Goal: Information Seeking & Learning: Learn about a topic

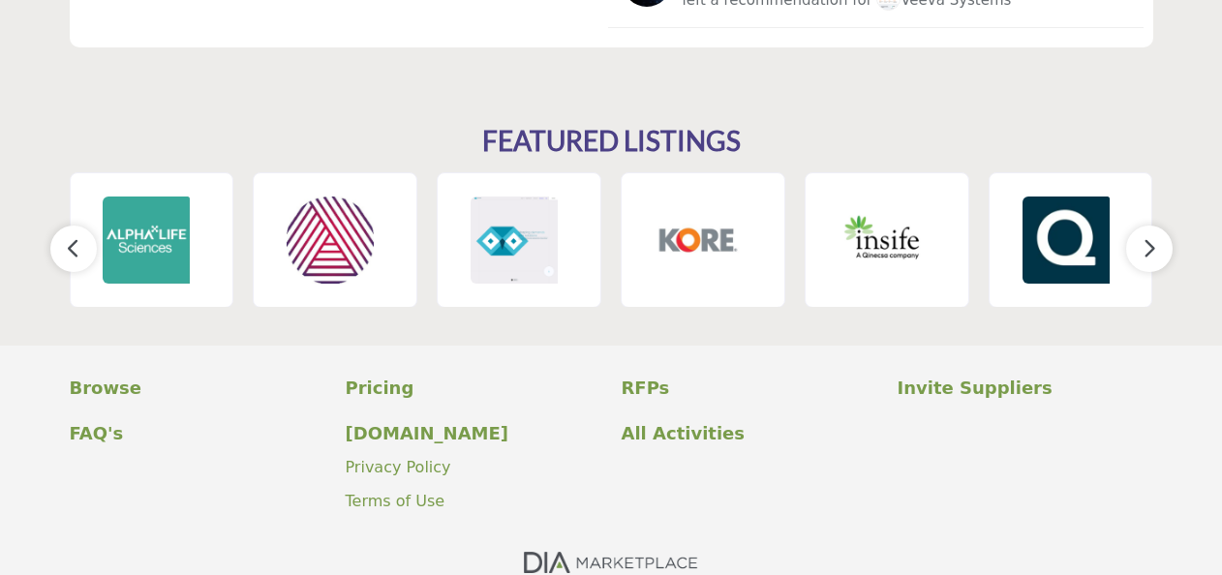
scroll to position [2905, 0]
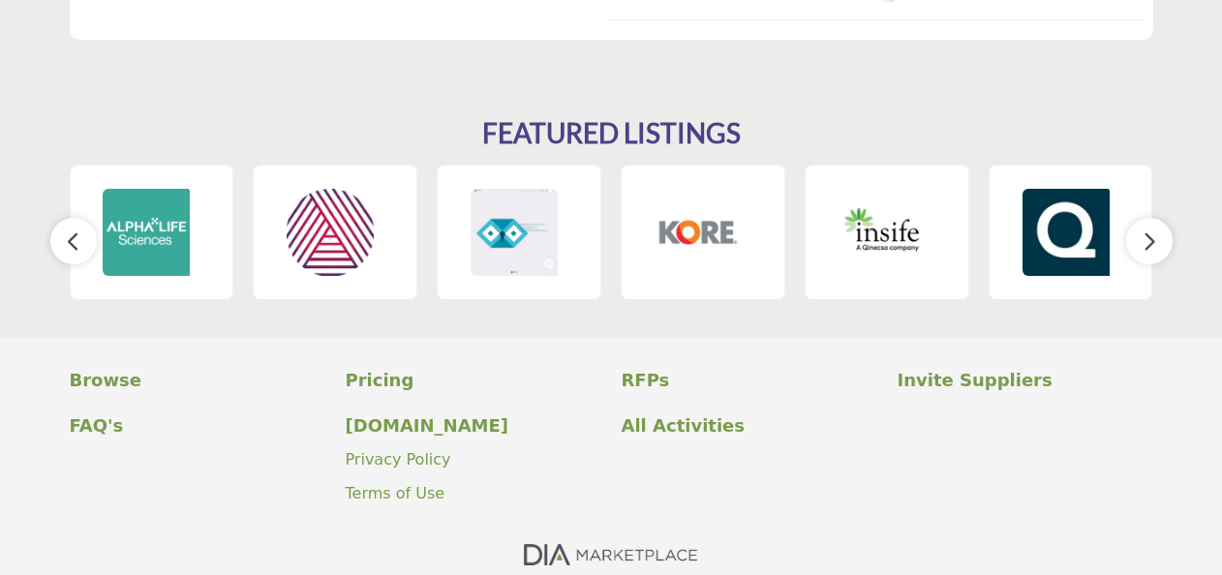
click at [1153, 243] on icon "button" at bounding box center [1149, 242] width 15 height 24
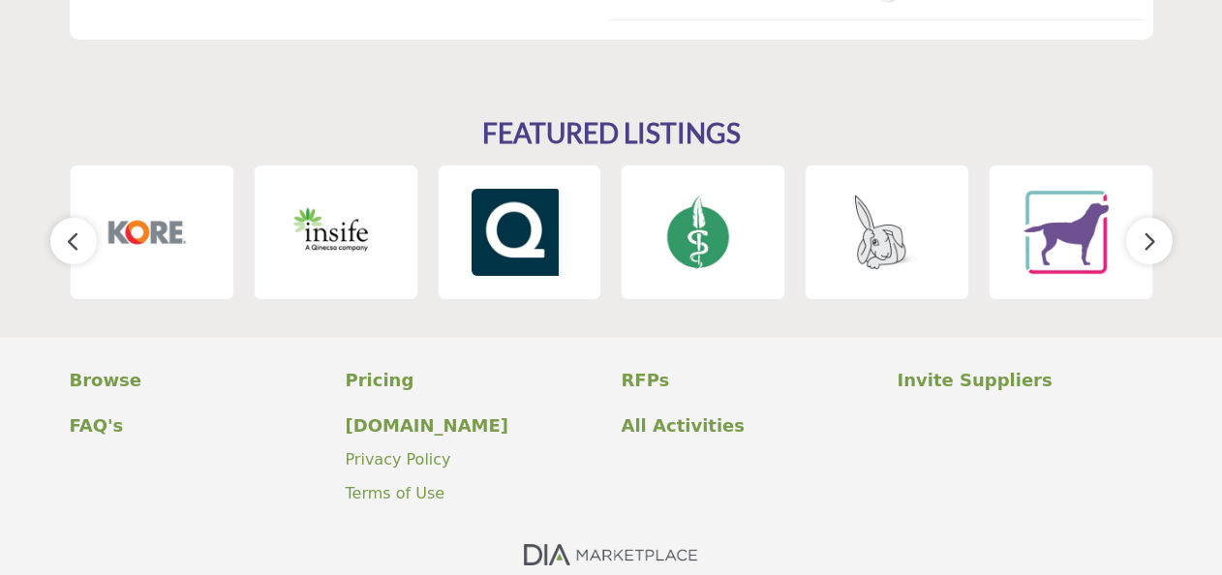
click at [1153, 243] on icon "button" at bounding box center [1149, 242] width 15 height 24
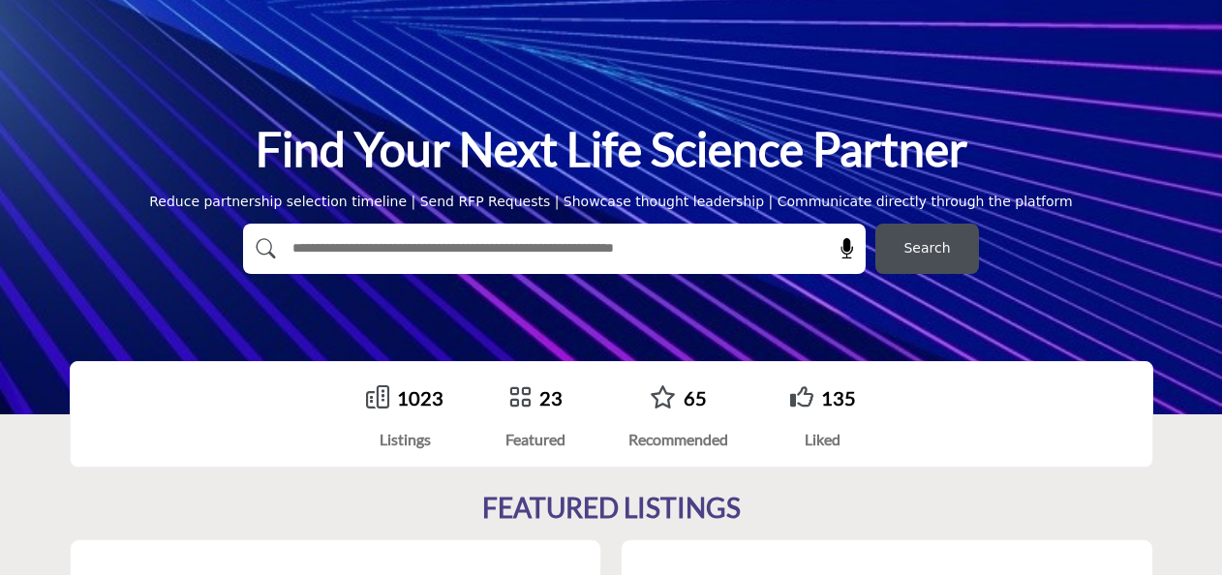
scroll to position [0, 0]
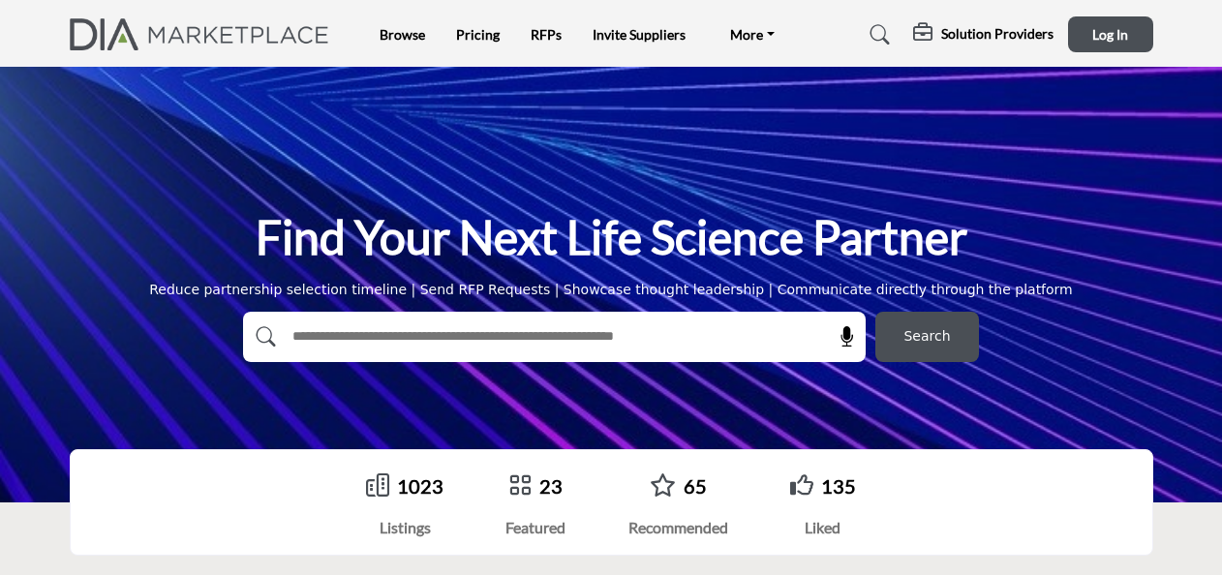
click at [976, 33] on h5 "Solution Providers" at bounding box center [997, 33] width 112 height 17
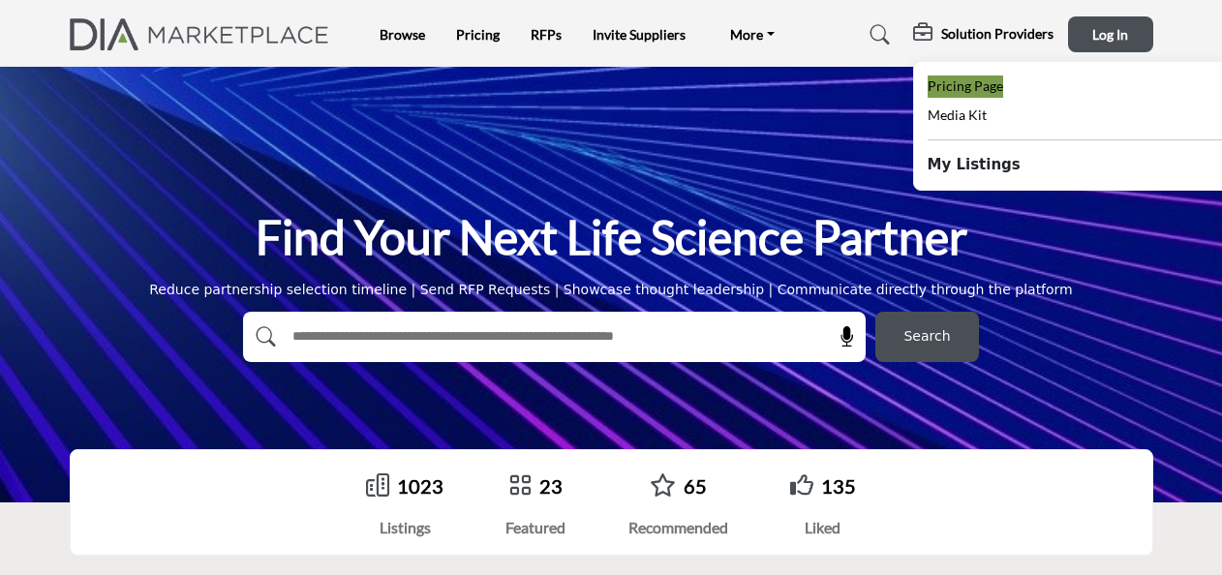
click at [969, 89] on span "Pricing Page" at bounding box center [966, 85] width 76 height 16
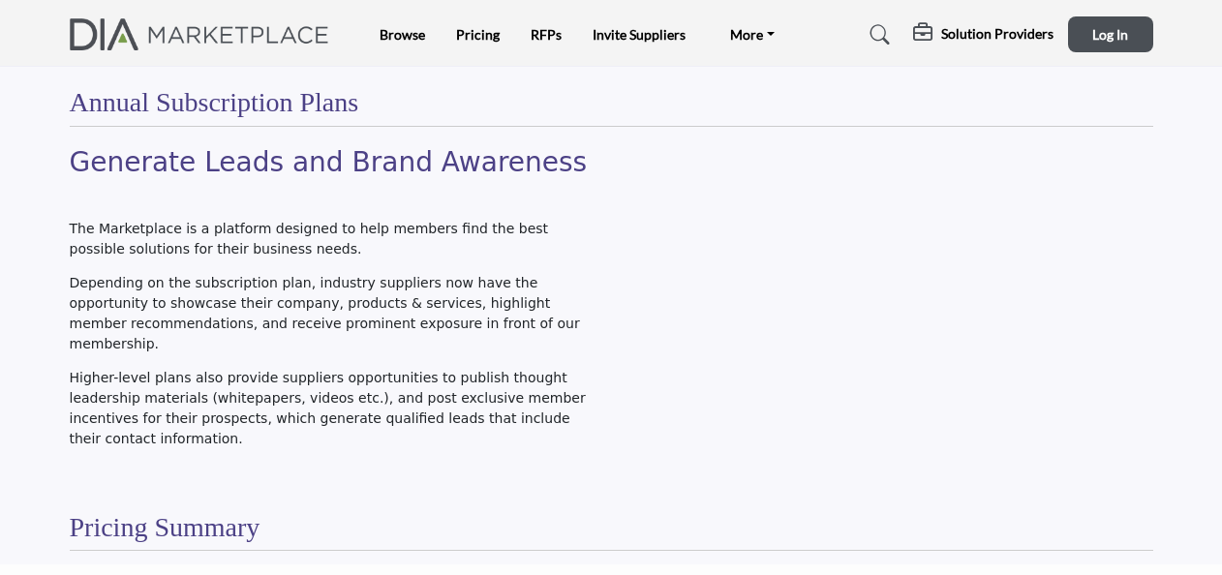
click at [459, 454] on div "Generate Leads and Brand Awareness The Marketplace is a platform designed to he…" at bounding box center [335, 312] width 552 height 332
